Goal: Register for event/course

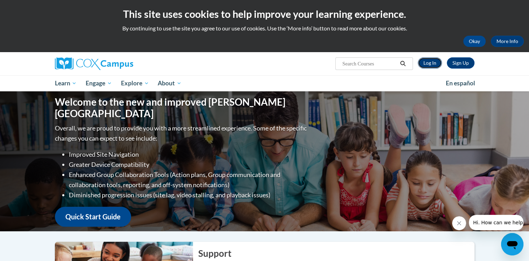
click at [430, 63] on link "Log In" at bounding box center [430, 62] width 24 height 11
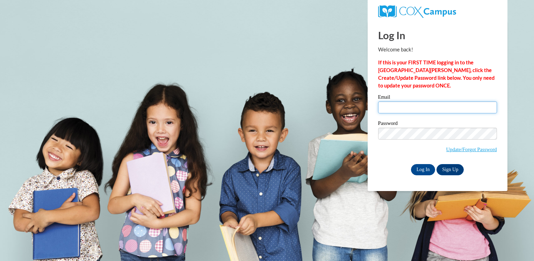
click at [384, 104] on input "Email" at bounding box center [437, 107] width 119 height 12
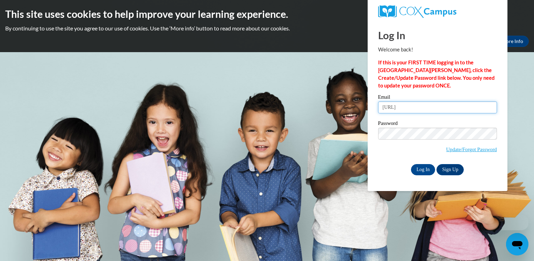
type input "milene.zamora@capna.org"
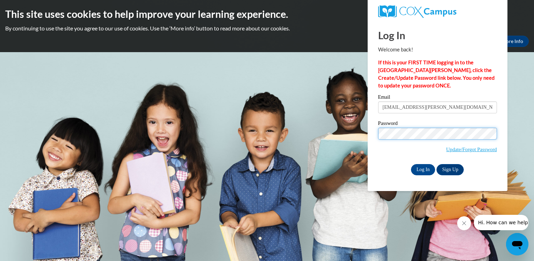
click at [411, 164] on input "Log In" at bounding box center [423, 169] width 24 height 11
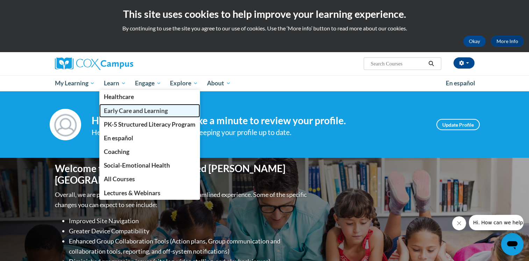
click at [140, 111] on span "Early Care and Learning" at bounding box center [136, 110] width 64 height 7
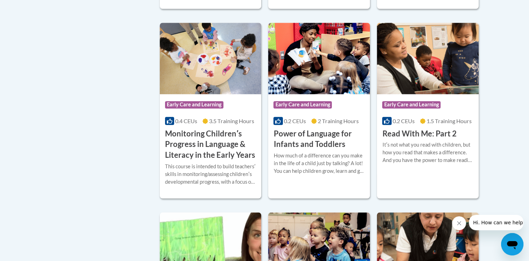
scroll to position [645, 0]
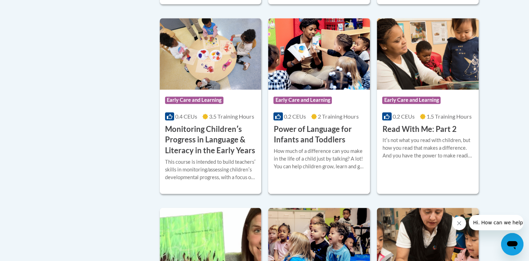
click at [338, 109] on div "Course Category: Early Care and Learning" at bounding box center [319, 101] width 91 height 16
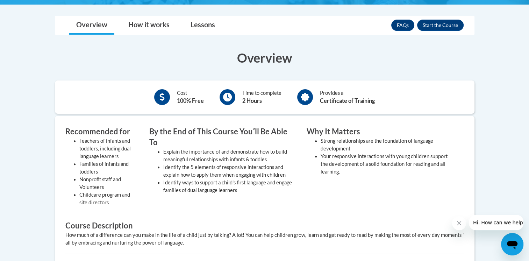
scroll to position [192, 0]
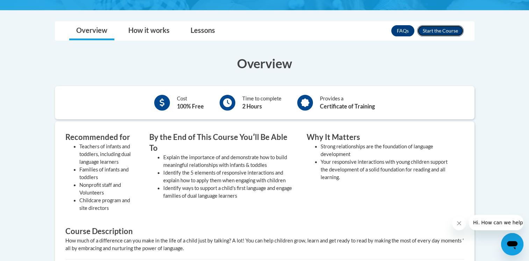
click at [439, 29] on button "Enroll" at bounding box center [440, 30] width 47 height 11
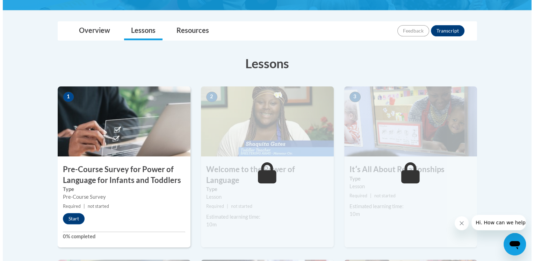
scroll to position [155, 0]
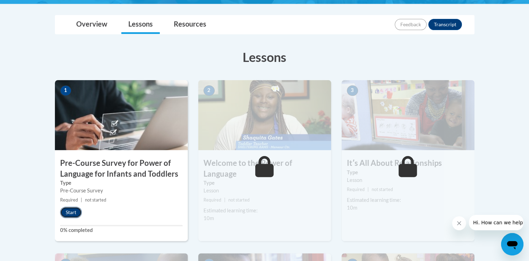
click at [73, 211] on button "Start" at bounding box center [71, 212] width 22 height 11
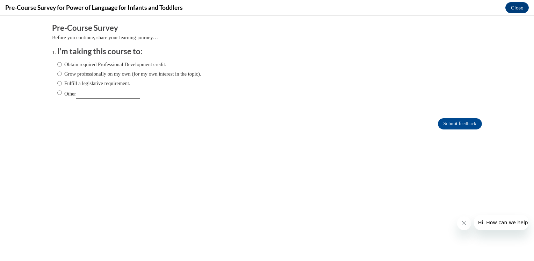
scroll to position [0, 0]
click at [103, 70] on label "Grow professionally on my own (for my own interest in the topic)." at bounding box center [129, 74] width 144 height 8
click at [62, 70] on input "Grow professionally on my own (for my own interest in the topic)." at bounding box center [59, 74] width 5 height 8
radio input "true"
click at [462, 123] on input "Submit feedback" at bounding box center [460, 123] width 44 height 11
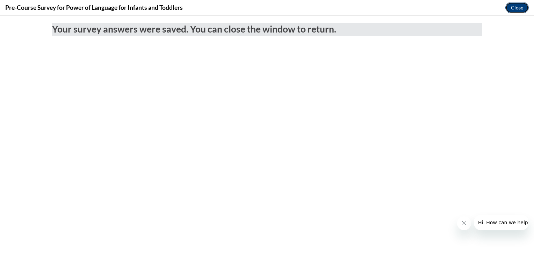
click at [513, 10] on button "Close" at bounding box center [517, 7] width 23 height 11
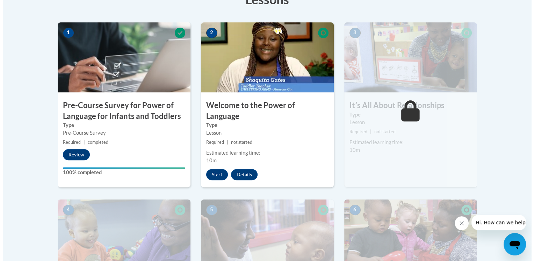
scroll to position [212, 0]
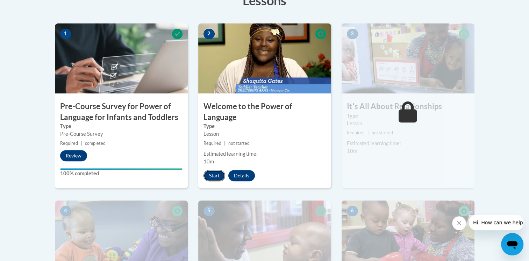
click at [217, 170] on button "Start" at bounding box center [215, 175] width 22 height 11
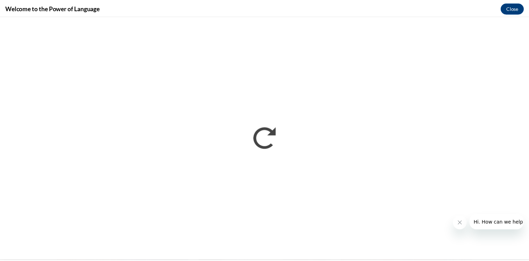
scroll to position [0, 0]
